Goal: Transaction & Acquisition: Purchase product/service

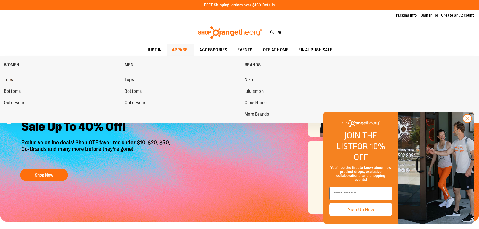
click at [7, 79] on span "Tops" at bounding box center [8, 80] width 9 height 6
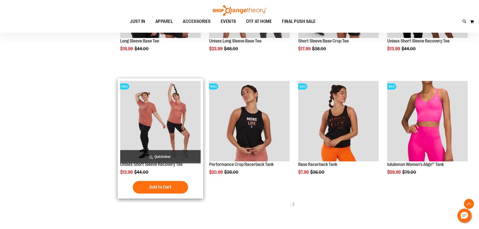
scroll to position [327, 0]
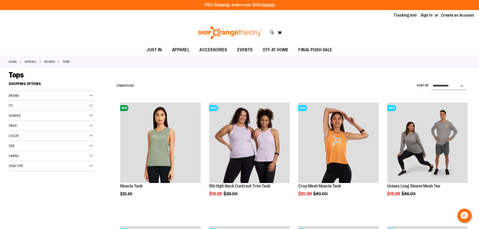
click at [460, 83] on select "**********" at bounding box center [449, 86] width 35 height 8
select select "*********"
click at [432, 82] on select "**********" at bounding box center [449, 86] width 35 height 8
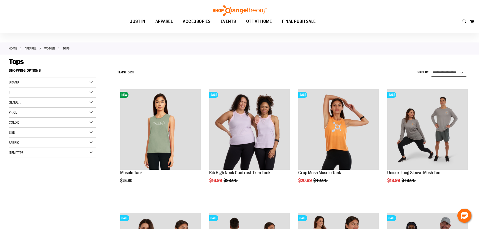
scroll to position [4, 0]
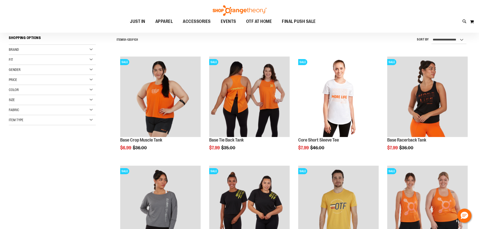
scroll to position [29, 0]
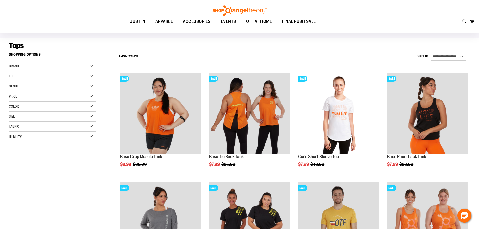
drag, startPoint x: 69, startPoint y: 104, endPoint x: 8, endPoint y: 70, distance: 69.6
click at [36, 134] on div "Item Type" at bounding box center [52, 137] width 87 height 10
click at [13, 153] on link "Jackets 1 item" at bounding box center [50, 154] width 84 height 5
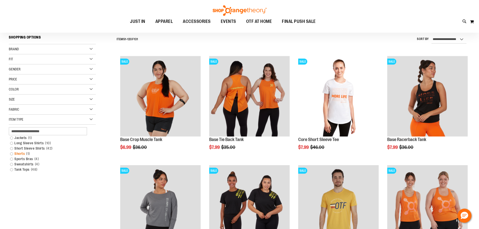
scroll to position [47, 0]
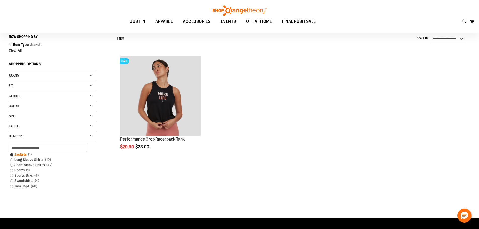
click at [14, 153] on link "Jackets 1 item" at bounding box center [50, 154] width 84 height 5
click at [27, 155] on span "1 item" at bounding box center [30, 154] width 6 height 5
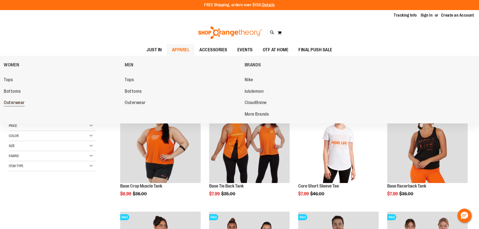
click at [23, 102] on span "Outerwear" at bounding box center [14, 103] width 21 height 6
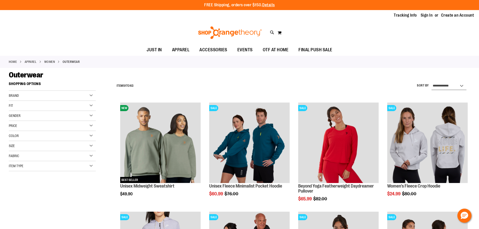
click at [448, 89] on select "**********" at bounding box center [449, 86] width 35 height 8
select select "*********"
click at [432, 82] on select "**********" at bounding box center [449, 86] width 35 height 8
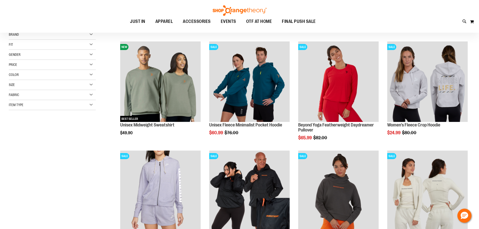
scroll to position [29, 0]
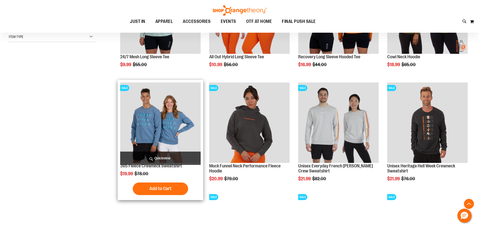
scroll to position [130, 0]
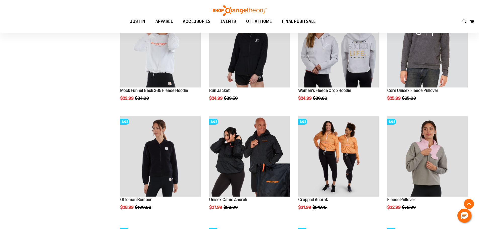
scroll to position [432, 0]
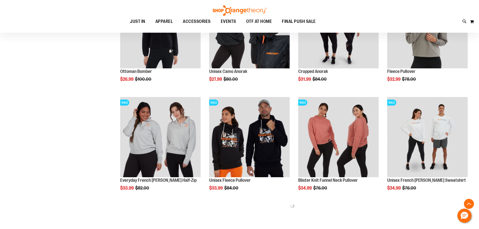
scroll to position [507, 0]
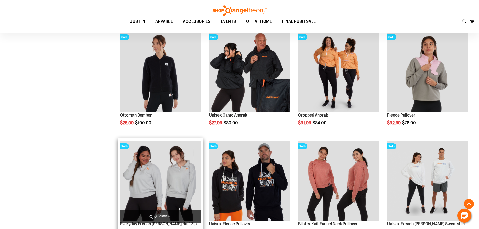
click at [180, 181] on img "product" at bounding box center [160, 181] width 80 height 80
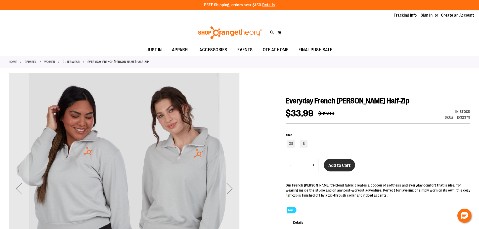
click at [340, 164] on span "Add to Cart" at bounding box center [339, 166] width 22 height 6
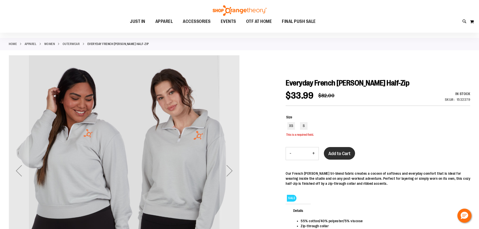
scroll to position [18, 0]
click at [301, 129] on div "S" at bounding box center [304, 126] width 8 height 8
type input "***"
drag, startPoint x: 357, startPoint y: 164, endPoint x: 341, endPoint y: 157, distance: 16.7
click at [356, 163] on div "Everyday French Terry Half-Zip $33.99 Regular Price $82.00 In stock Only %1 lef…" at bounding box center [378, 168] width 185 height 181
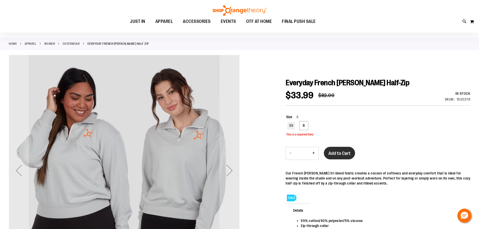
click at [341, 156] on button "Add to Cart" at bounding box center [339, 153] width 31 height 13
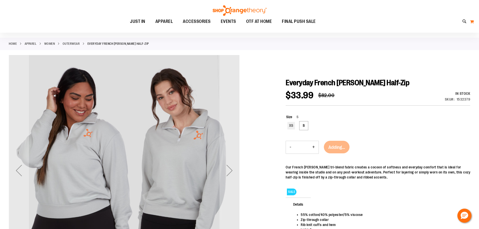
click at [473, 19] on button "My Cart" at bounding box center [472, 22] width 4 height 8
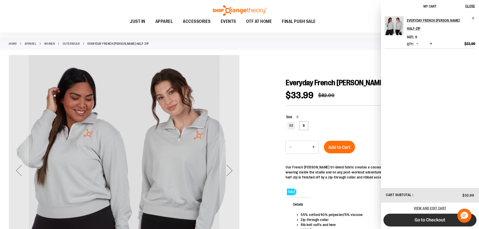
click at [423, 220] on span "Go to Checkout" at bounding box center [430, 220] width 31 height 6
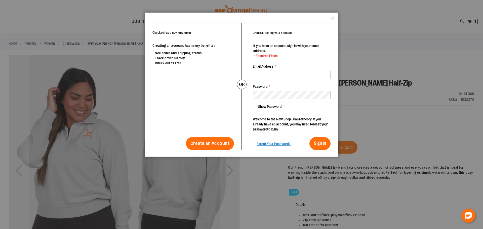
click at [330, 19] on header "popup-authentication popup Close" at bounding box center [241, 18] width 193 height 11
click at [330, 18] on header "popup-authentication popup Close" at bounding box center [241, 18] width 193 height 11
click at [332, 18] on button "Close" at bounding box center [333, 19] width 4 height 7
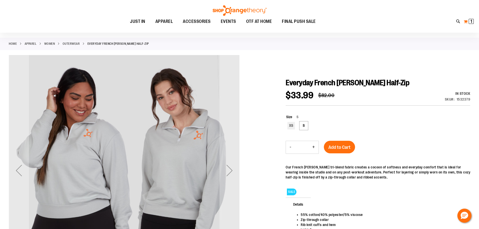
click at [465, 20] on button "My Cart 1 1 items" at bounding box center [469, 22] width 11 height 8
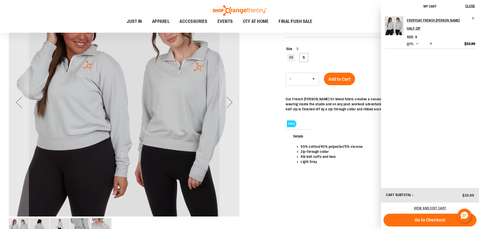
scroll to position [93, 0]
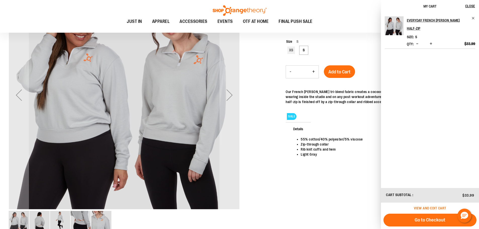
click at [423, 210] on span "View and edit cart" at bounding box center [430, 208] width 32 height 4
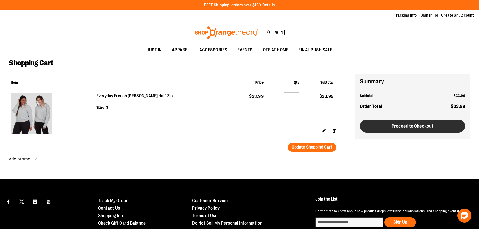
click at [392, 125] on span "Proceed to Checkout" at bounding box center [413, 126] width 42 height 6
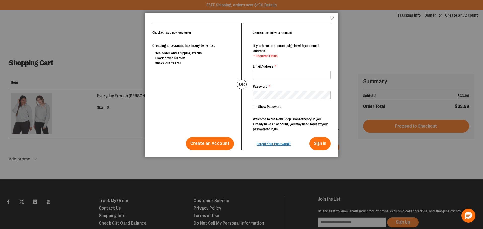
click at [333, 17] on button "Close" at bounding box center [333, 19] width 4 height 7
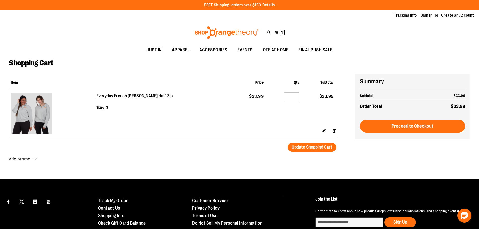
click at [23, 158] on strong "Add promo" at bounding box center [20, 159] width 22 height 6
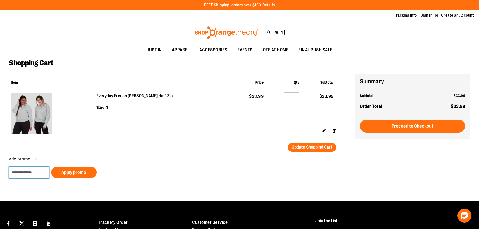
click at [29, 174] on input "Add promo" at bounding box center [29, 173] width 40 height 12
type input "*****"
click at [61, 171] on button "Apply promo" at bounding box center [74, 173] width 46 height 12
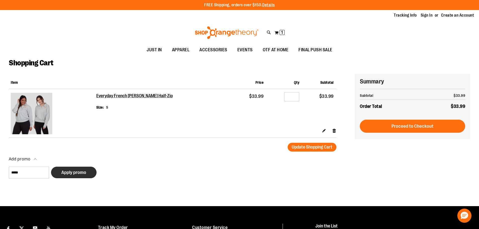
click at [90, 168] on button "Apply promo" at bounding box center [74, 173] width 46 height 12
